Goal: Participate in discussion: Engage in conversation with other users on a specific topic

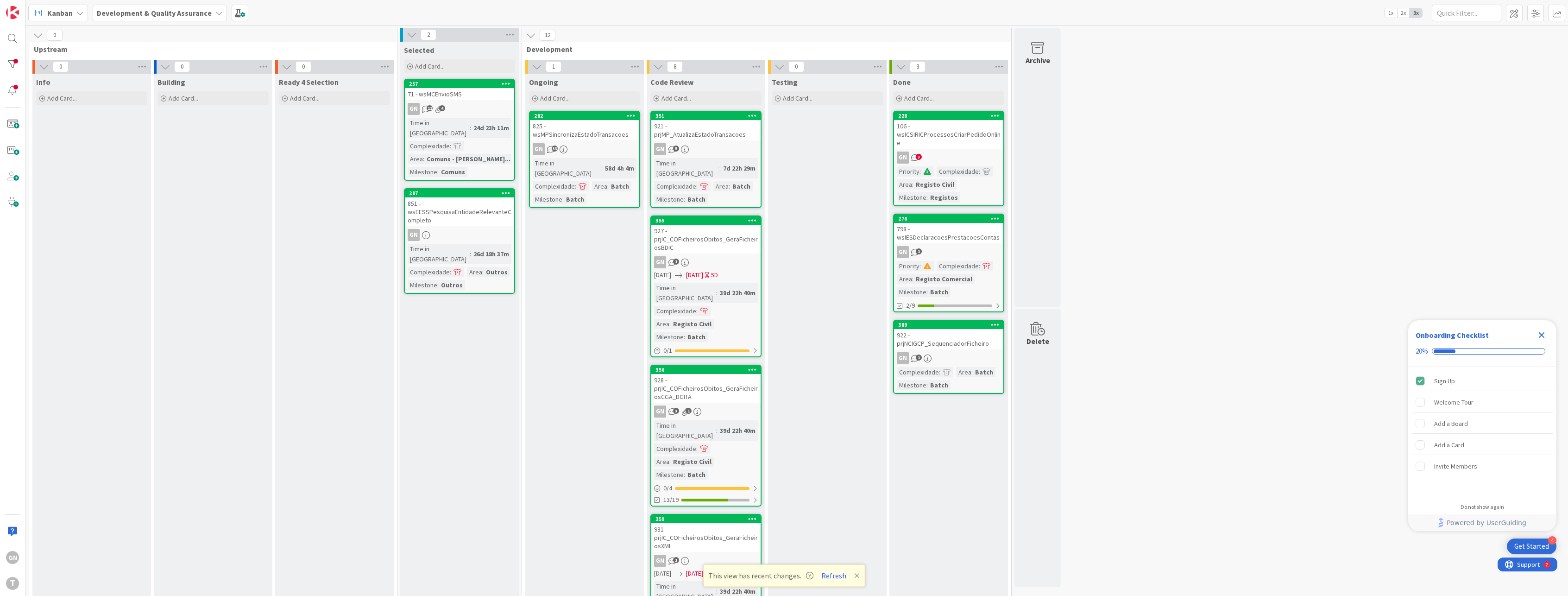
click at [566, 135] on div "825 - wsMPSincronizaEstadoTransacoes" at bounding box center [585, 130] width 110 height 20
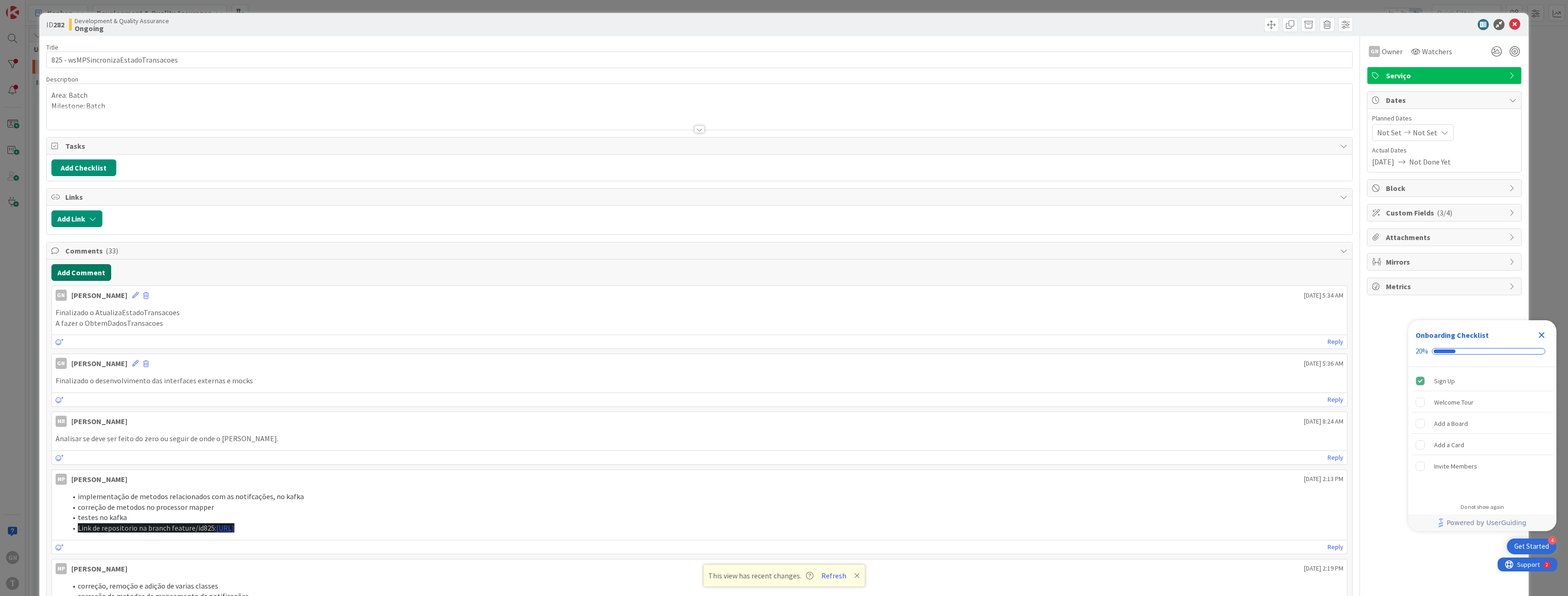
click at [90, 273] on button "Add Comment" at bounding box center [81, 272] width 60 height 16
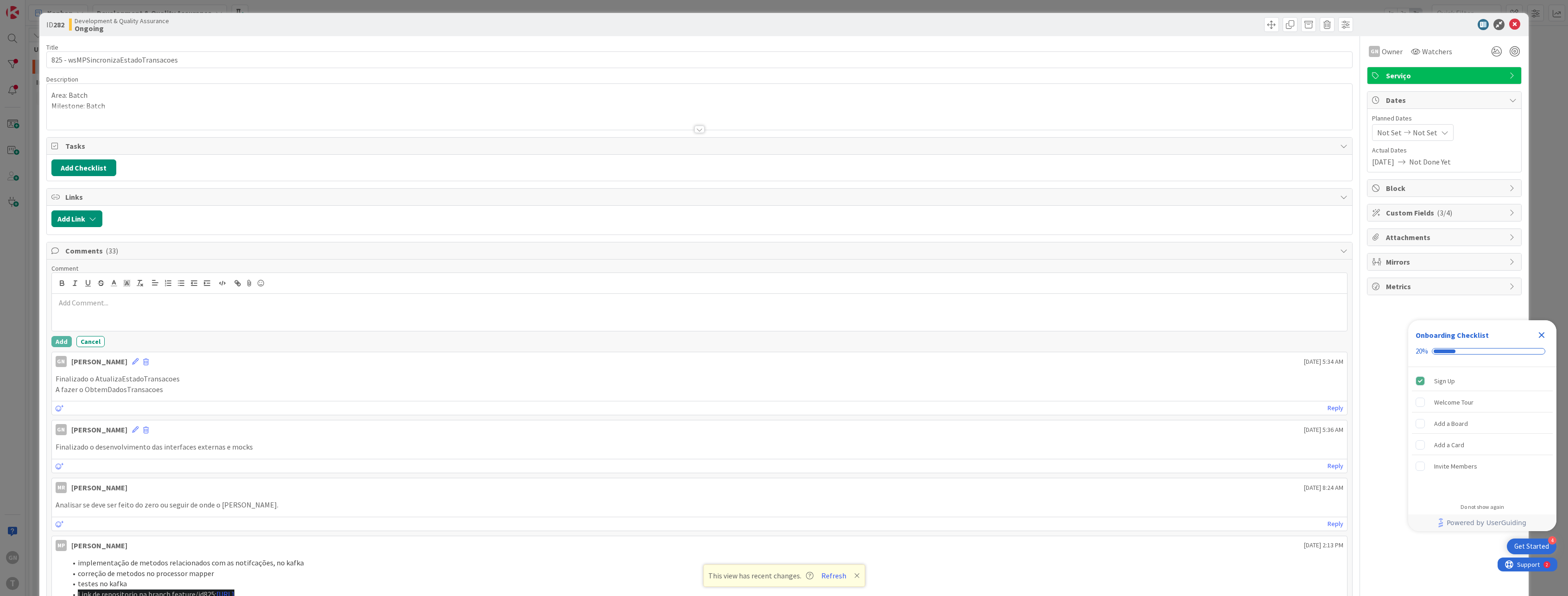
click at [177, 306] on p at bounding box center [699, 303] width 1288 height 11
click at [63, 340] on button "Add" at bounding box center [61, 342] width 20 height 11
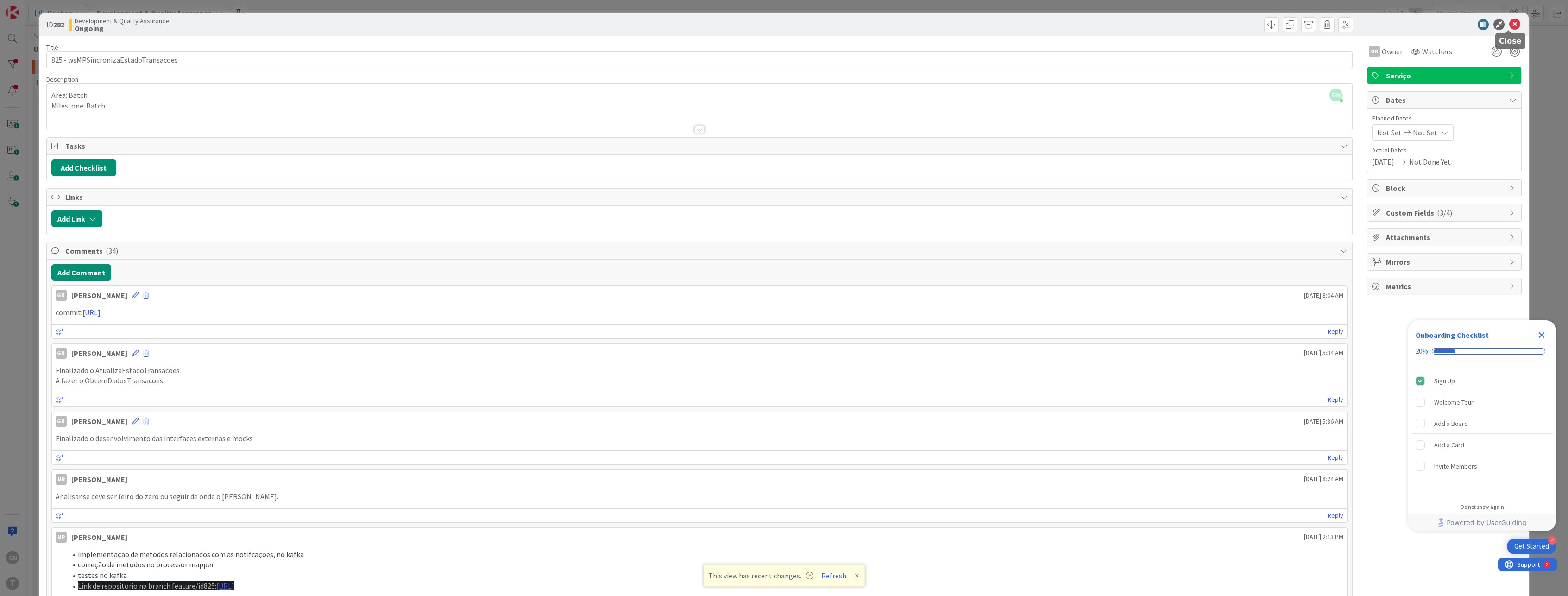
drag, startPoint x: 1509, startPoint y: 20, endPoint x: 1500, endPoint y: 24, distance: 9.8
click at [1509, 20] on icon at bounding box center [1514, 24] width 11 height 11
